Goal: Task Accomplishment & Management: Use online tool/utility

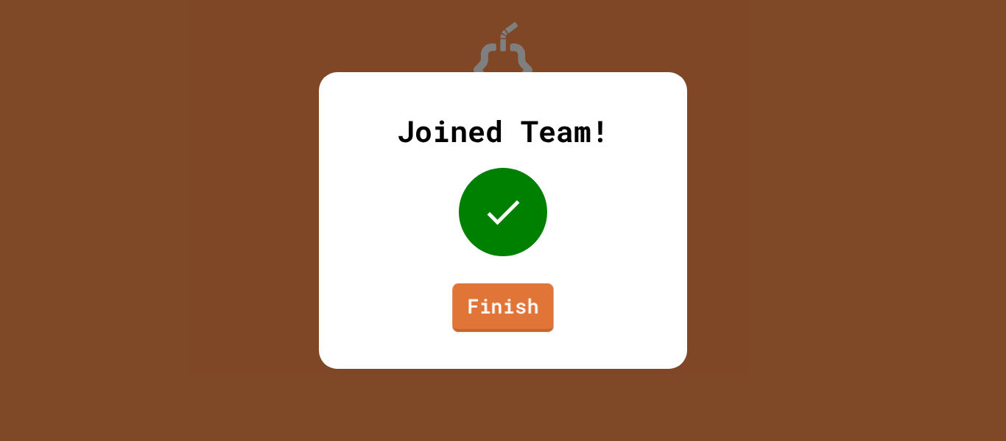
click at [524, 305] on link "Finish" at bounding box center [503, 308] width 102 height 49
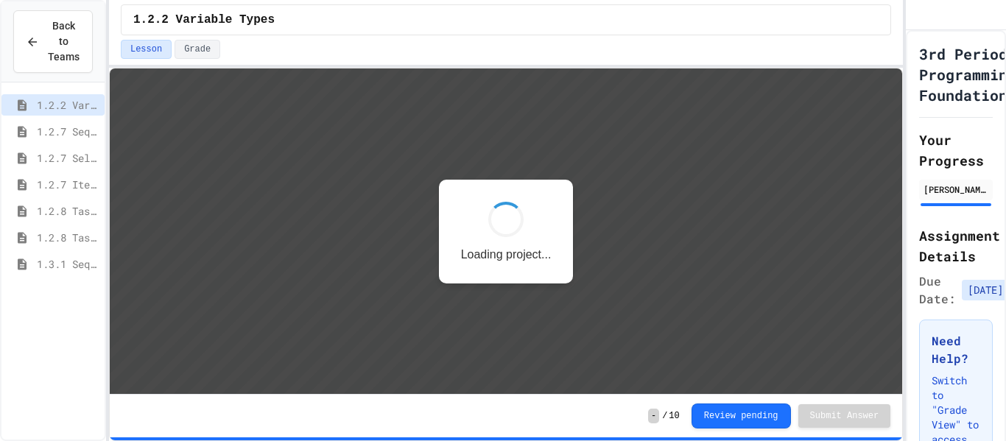
scroll to position [1, 0]
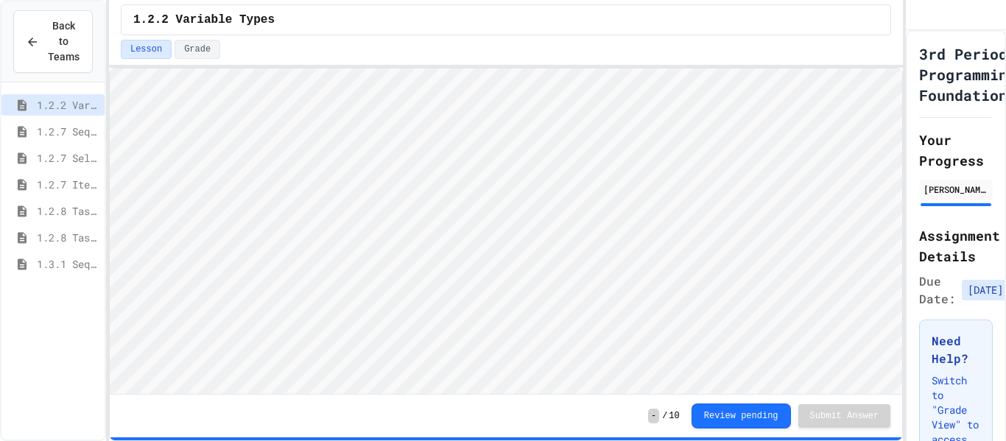
click at [74, 244] on span "1.2.8 Task 2" at bounding box center [68, 237] width 62 height 15
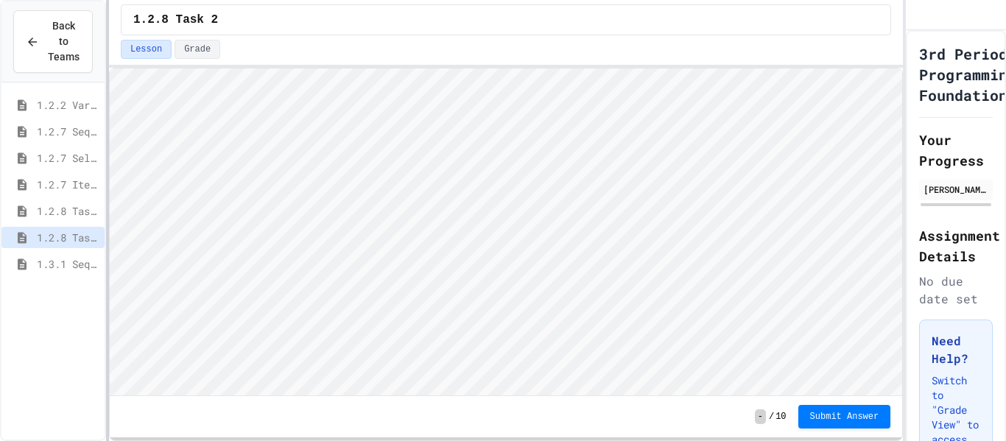
scroll to position [1, 0]
type textarea "******"
type textarea "*****"
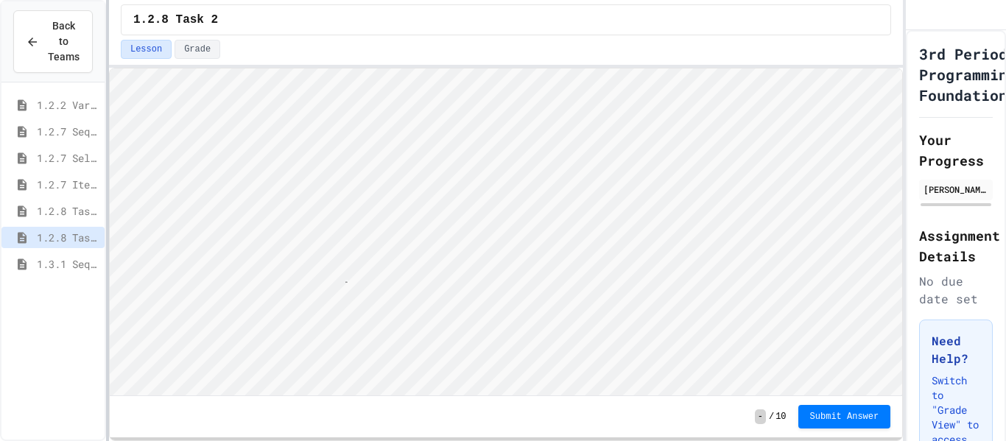
type textarea "*****"
click at [873, 419] on span "Submit Answer" at bounding box center [844, 416] width 69 height 12
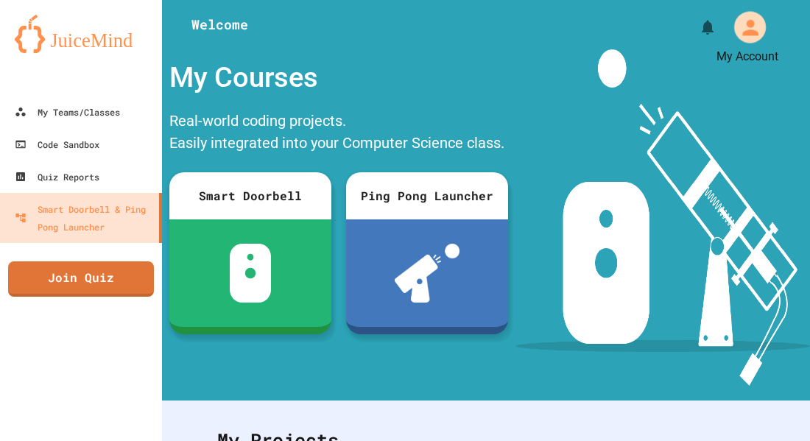
click at [755, 20] on icon "My Account" at bounding box center [750, 27] width 24 height 24
click at [44, 440] on div at bounding box center [405, 441] width 810 height 0
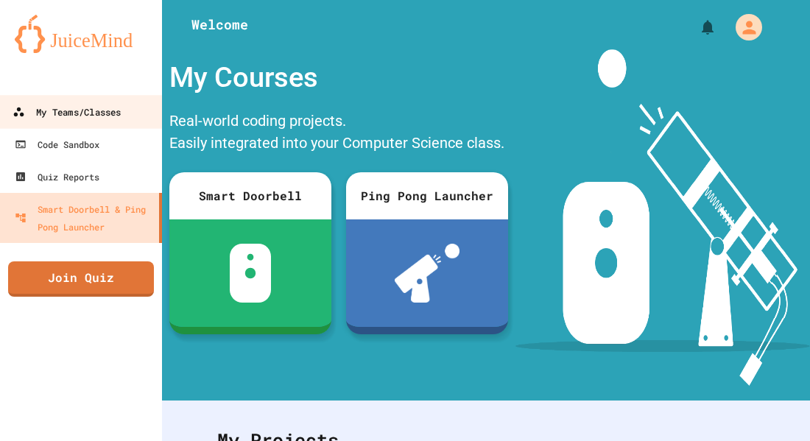
click at [47, 118] on div "My Teams/Classes" at bounding box center [67, 112] width 108 height 18
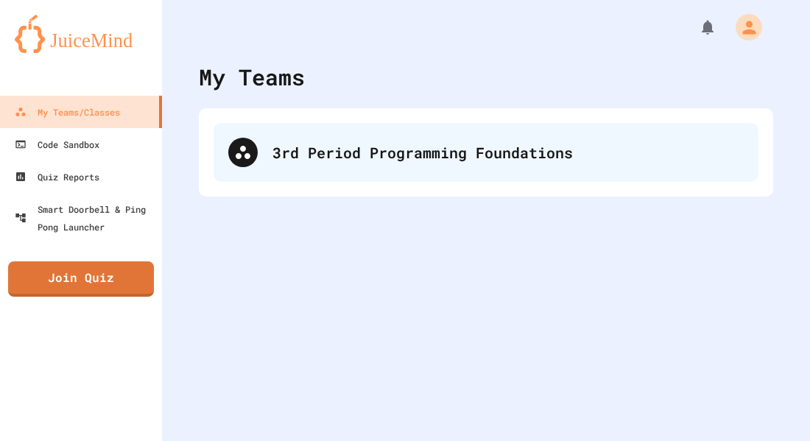
click at [301, 149] on div "3rd Period Programming Foundations" at bounding box center [508, 152] width 471 height 22
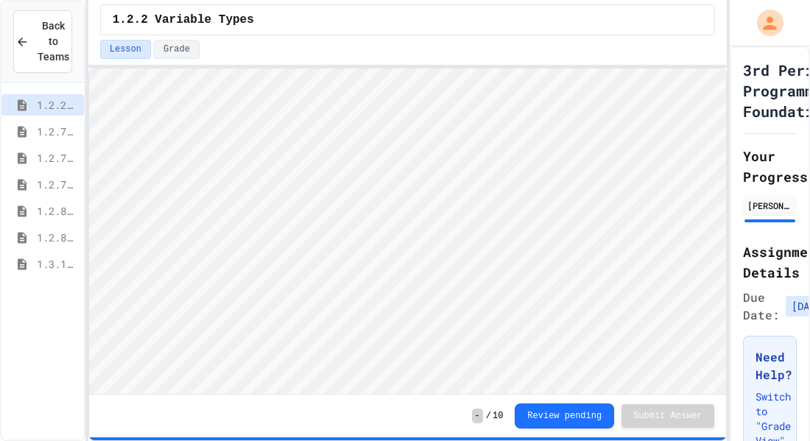
click at [22, 270] on icon at bounding box center [22, 264] width 18 height 13
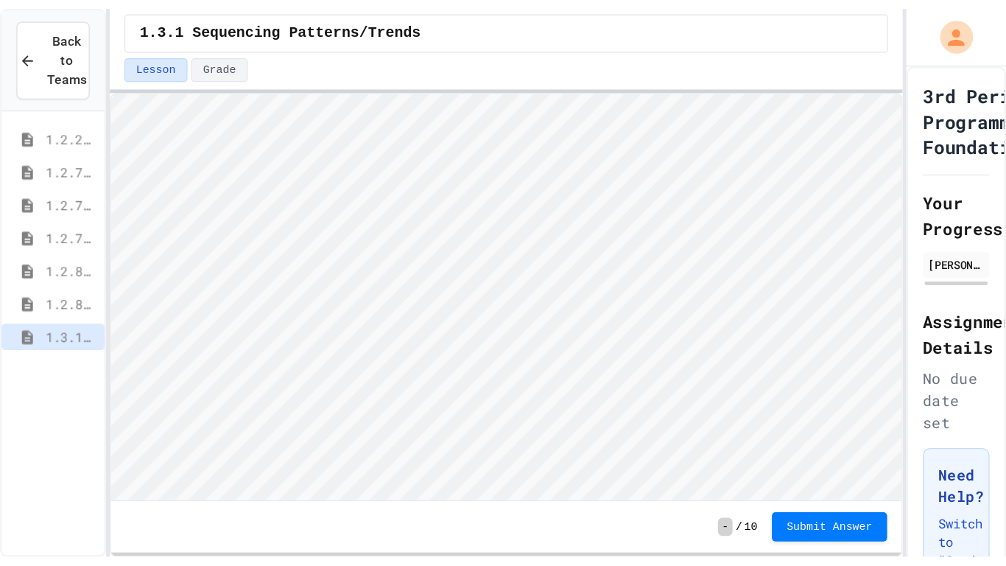
scroll to position [1, 0]
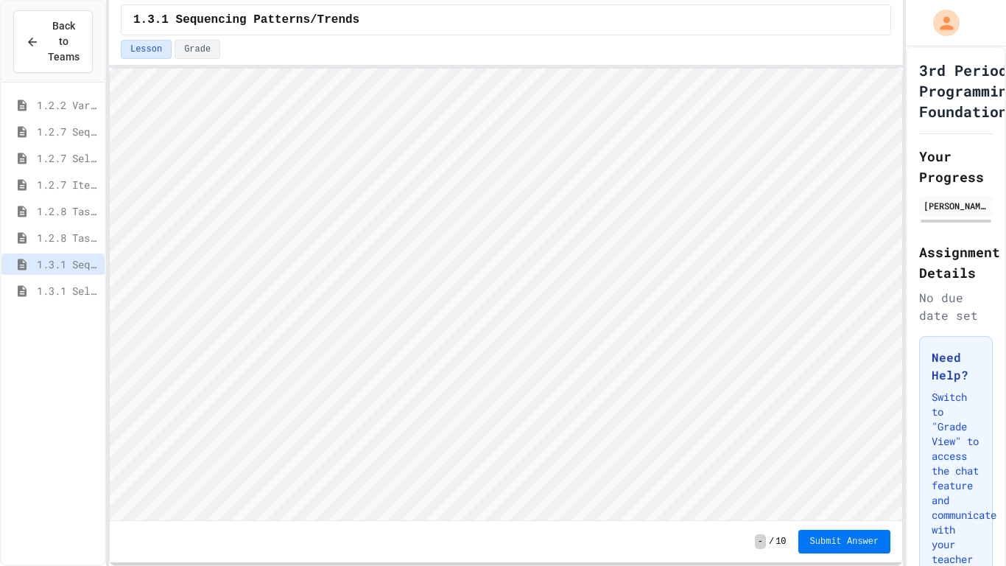
click at [809, 440] on span "Submit Answer" at bounding box center [844, 541] width 69 height 12
click at [66, 313] on span "1.3.1 Iteration Patterns/Trends" at bounding box center [68, 316] width 62 height 15
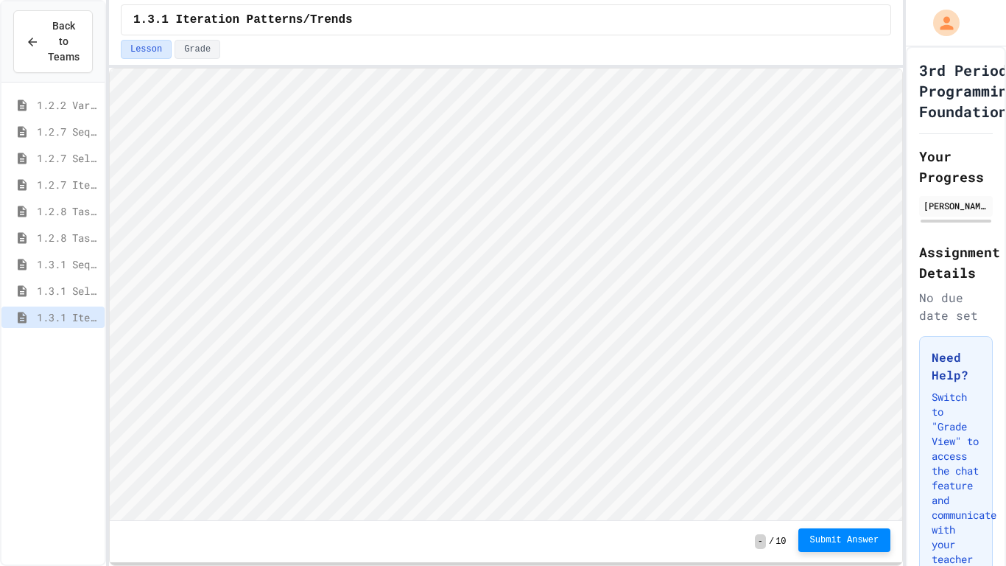
click at [809, 440] on span "Submit Answer" at bounding box center [844, 540] width 69 height 12
